Goal: Navigation & Orientation: Find specific page/section

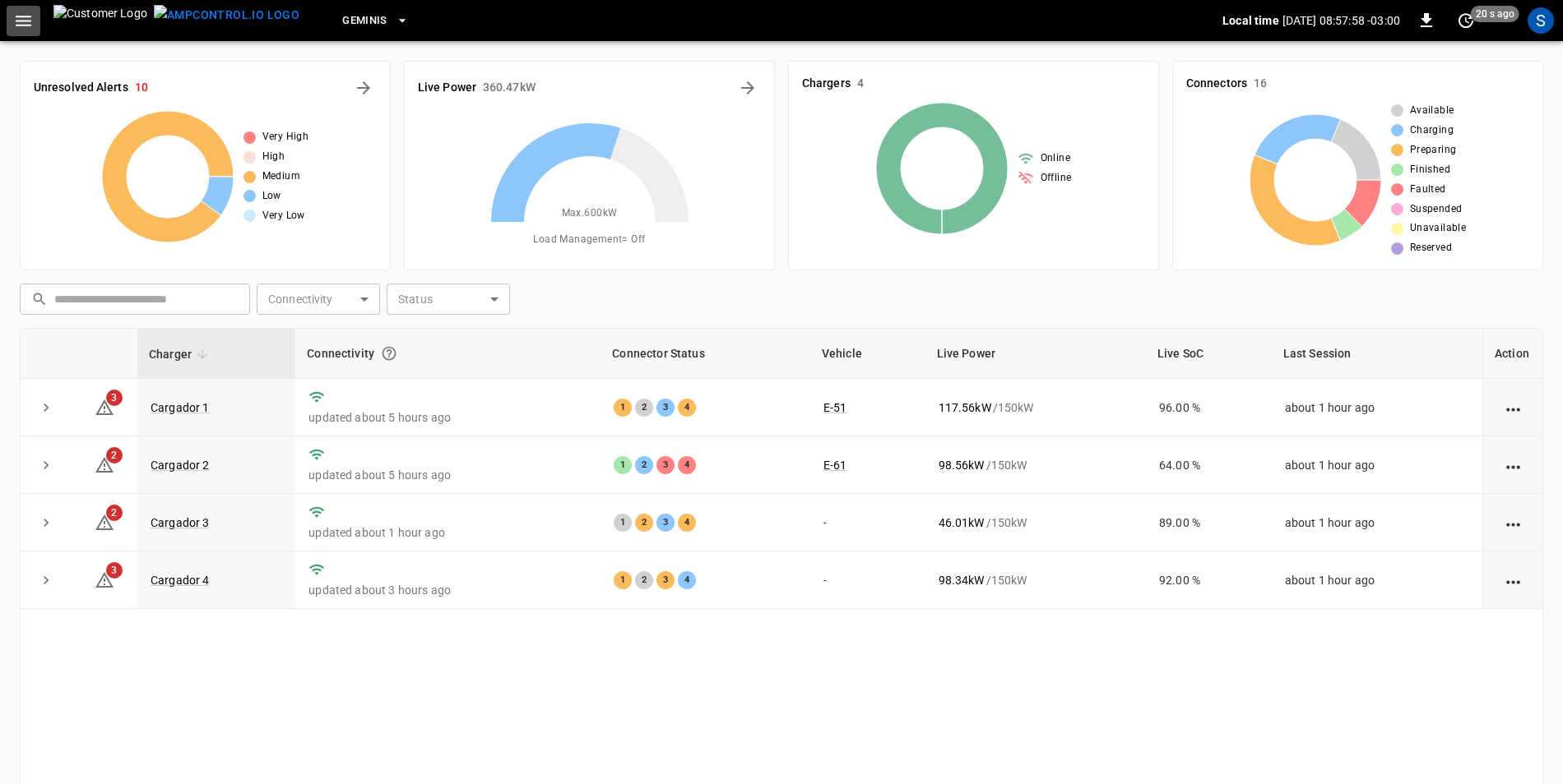
click at [20, 19] on icon "button" at bounding box center [23, 21] width 20 height 20
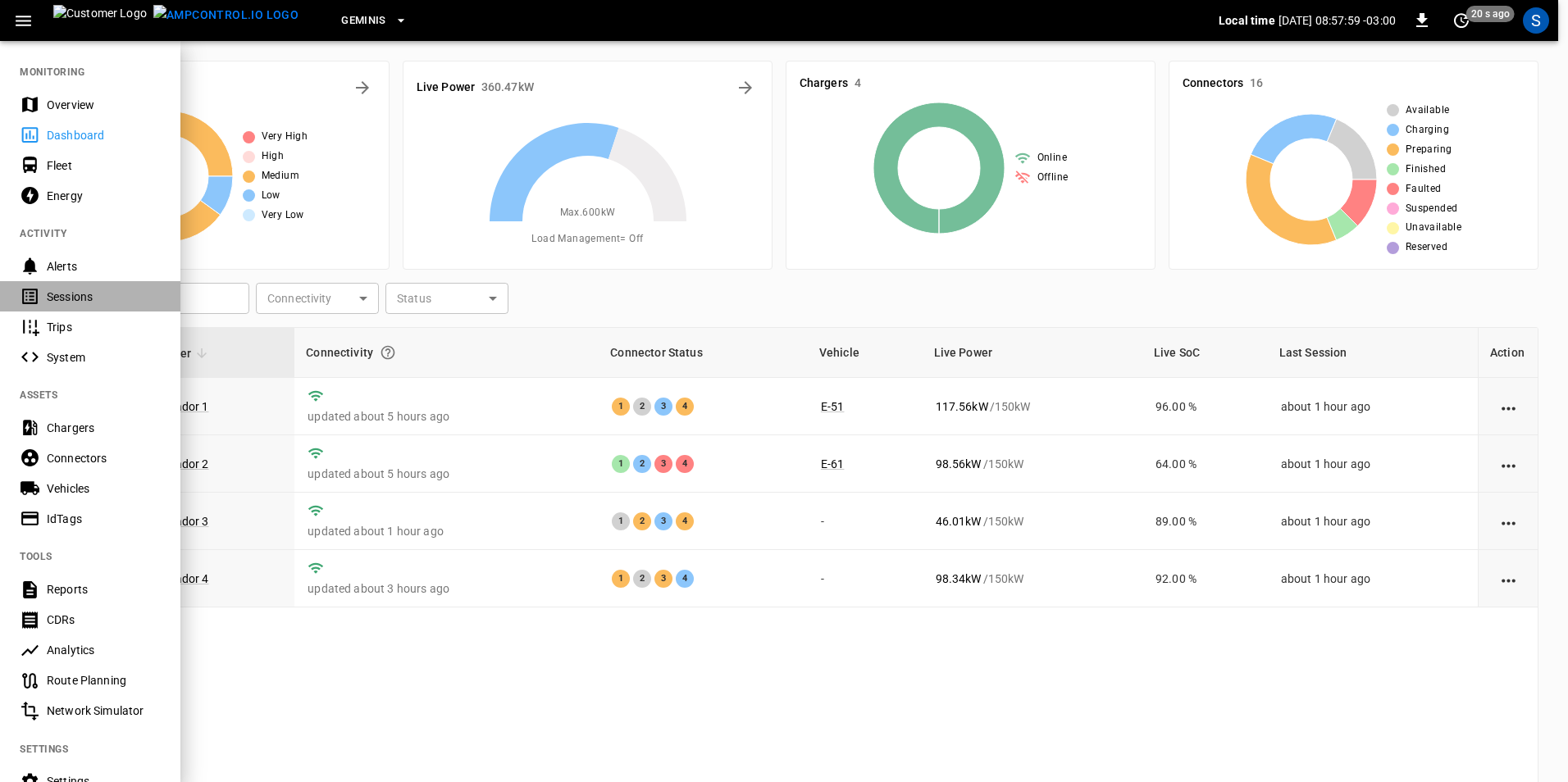
click at [107, 297] on div "Sessions" at bounding box center [103, 297] width 114 height 16
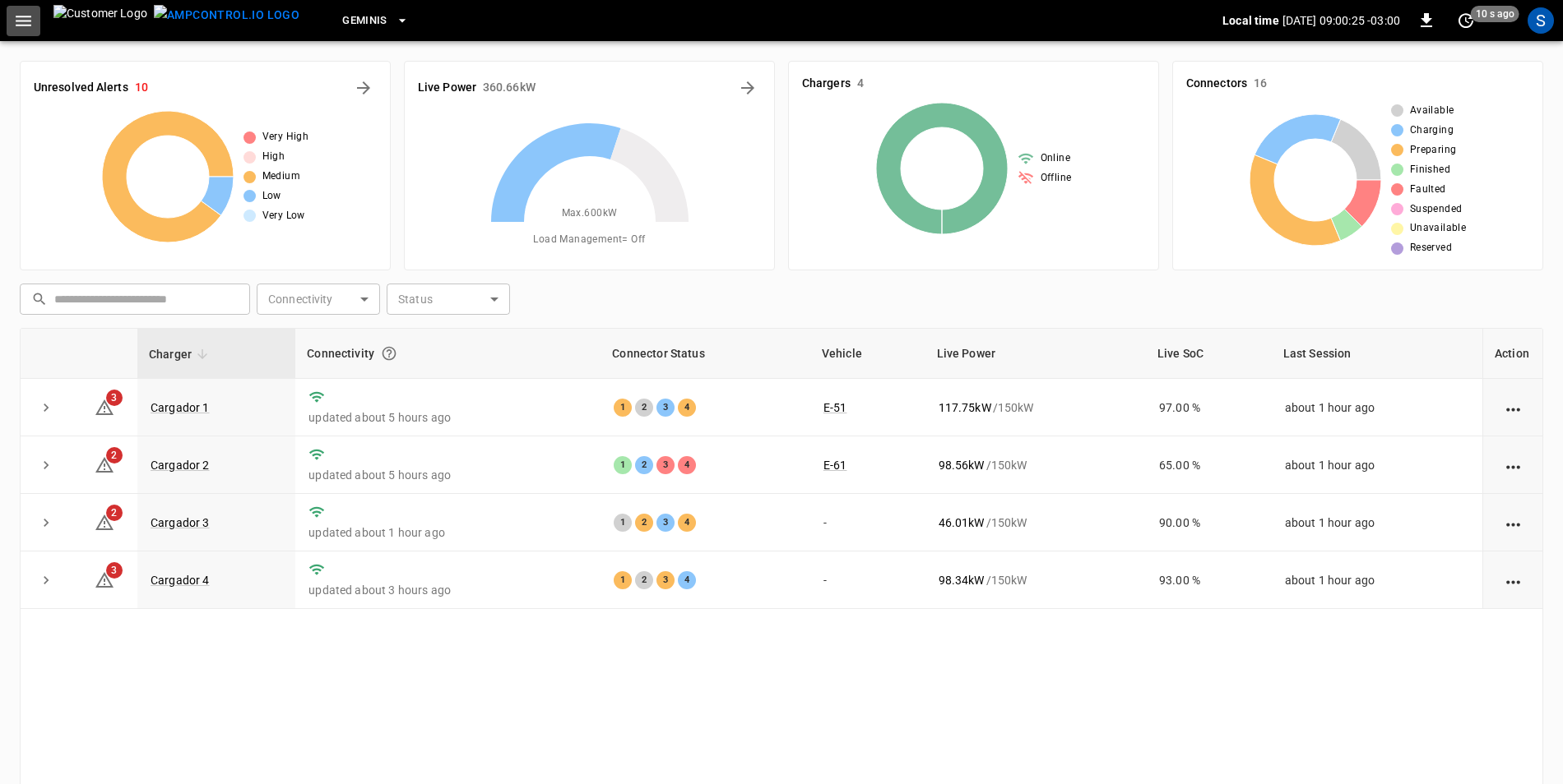
click at [23, 15] on icon "button" at bounding box center [23, 21] width 20 height 20
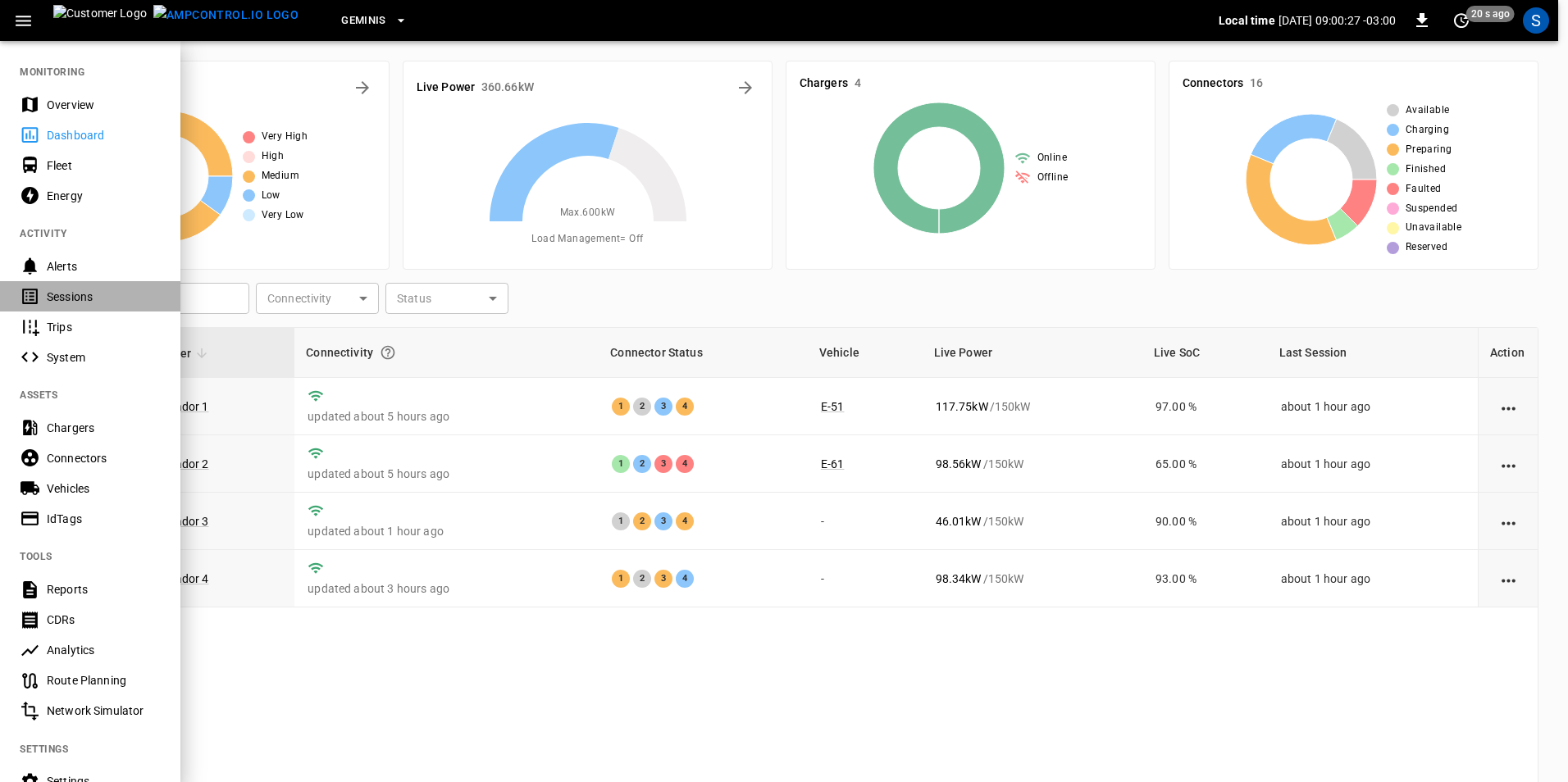
click at [94, 293] on div "Sessions" at bounding box center [103, 297] width 114 height 16
